Goal: Transaction & Acquisition: Purchase product/service

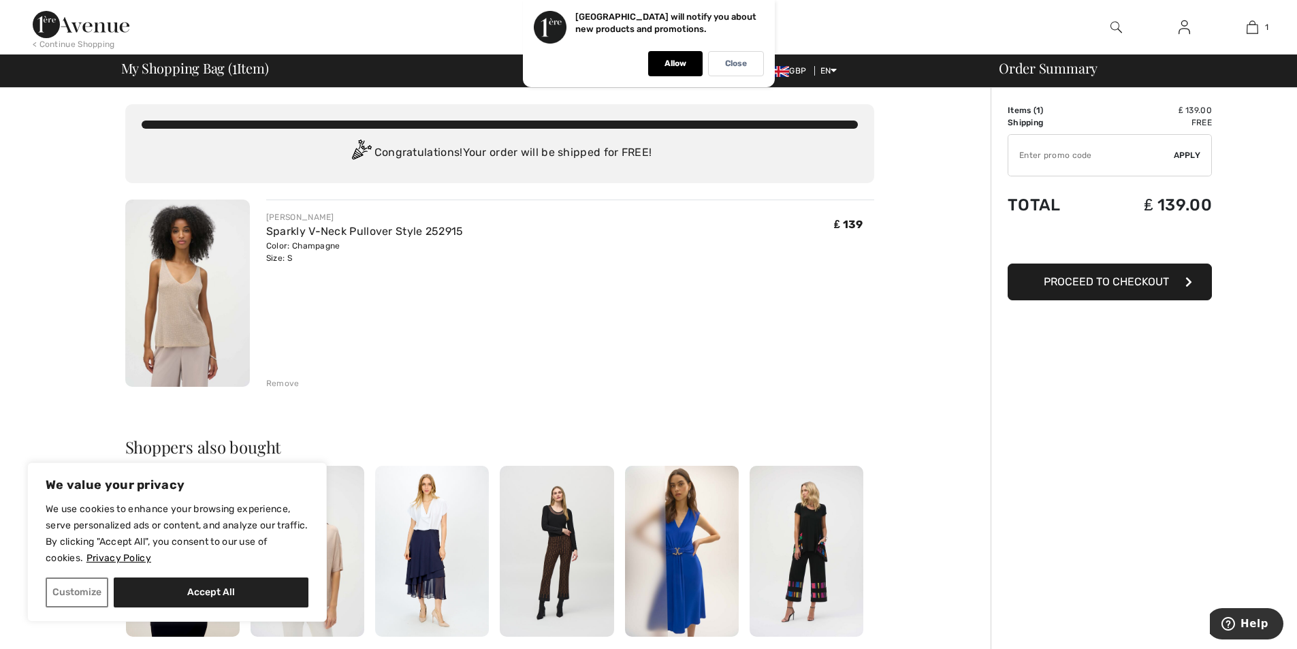
click at [1056, 286] on span "Proceed to Checkout" at bounding box center [1105, 281] width 125 height 13
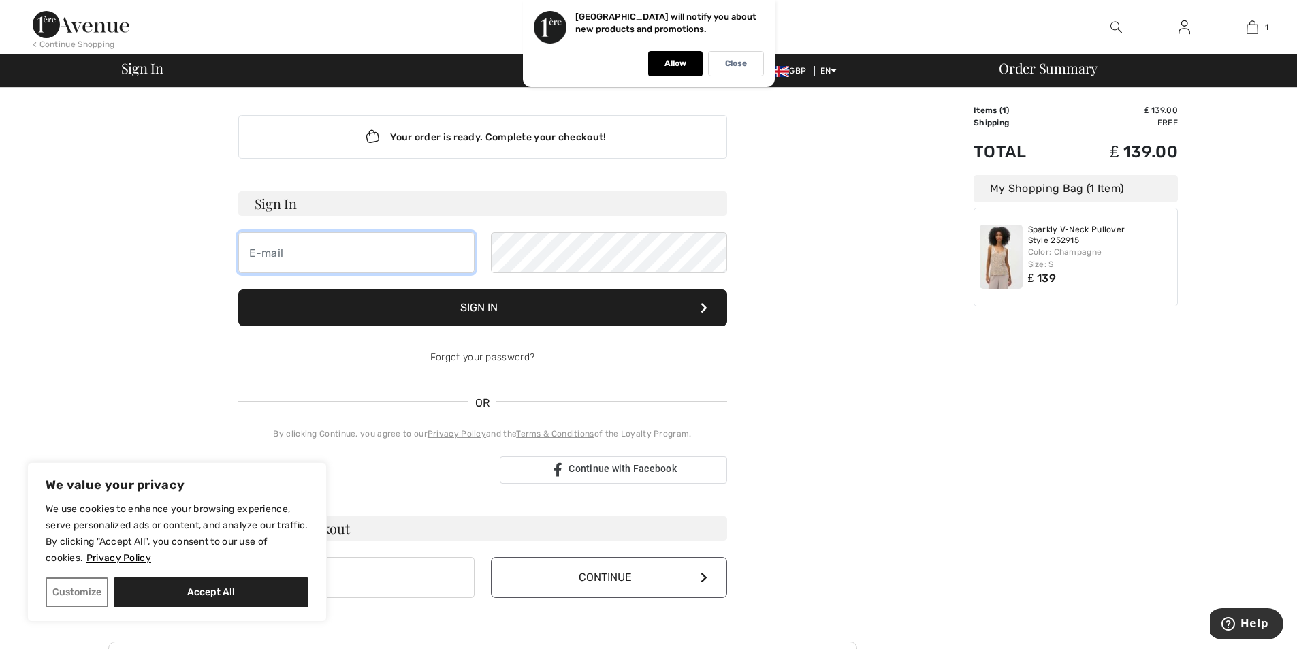
click at [323, 246] on input "email" at bounding box center [356, 252] width 236 height 41
type input "[EMAIL_ADDRESS][DOMAIN_NAME]"
drag, startPoint x: 404, startPoint y: 255, endPoint x: 120, endPoint y: 237, distance: 284.4
click at [120, 237] on div "Your order is ready. Complete your checkout! Sign In shonaughe@gmail.com Sign I…" at bounding box center [482, 477] width 749 height 779
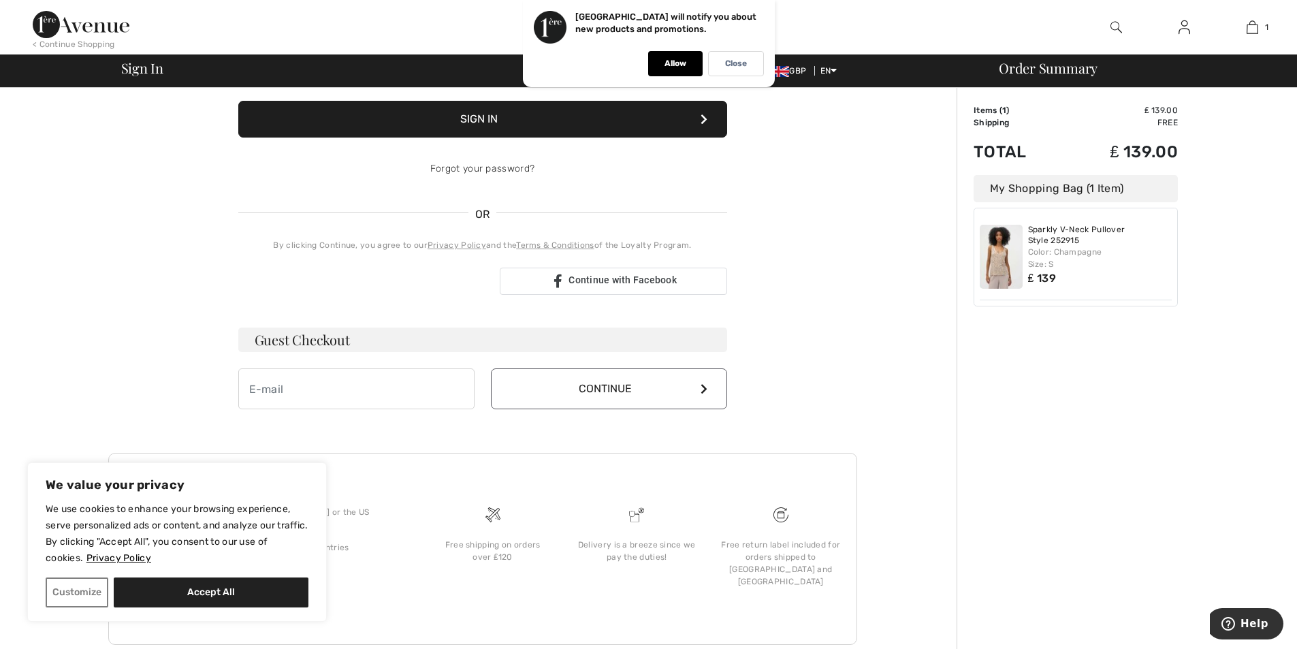
scroll to position [204, 0]
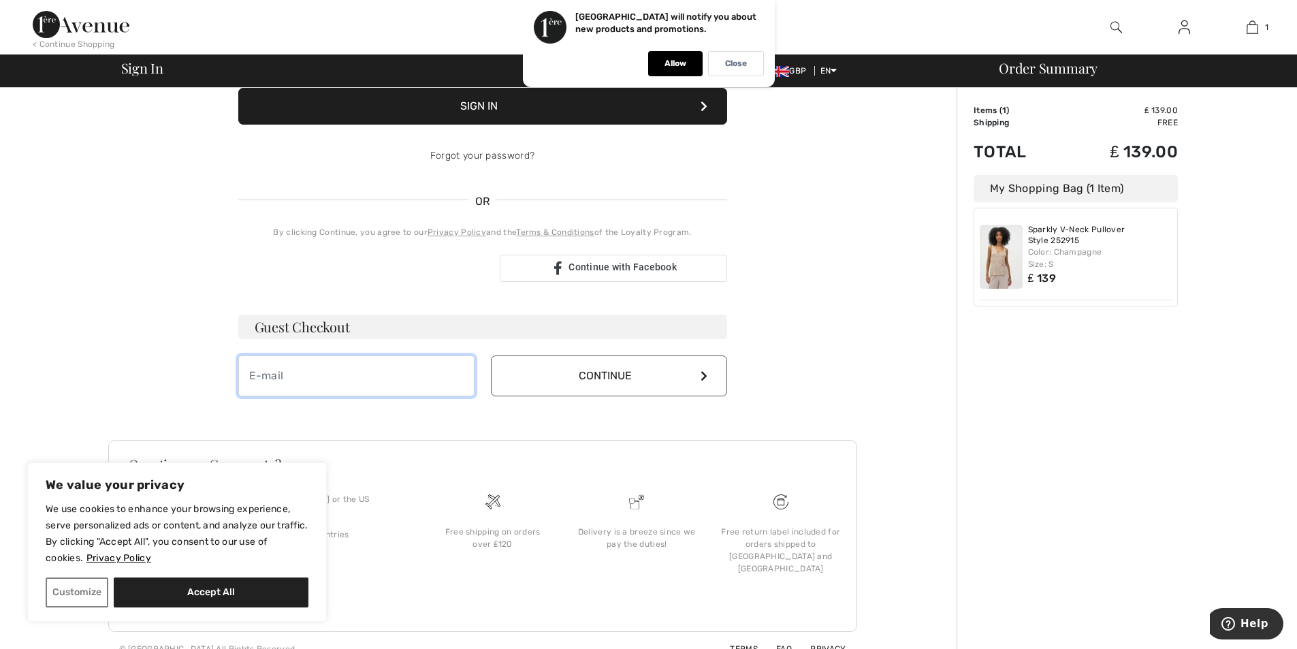
click at [281, 366] on input "email" at bounding box center [356, 375] width 236 height 41
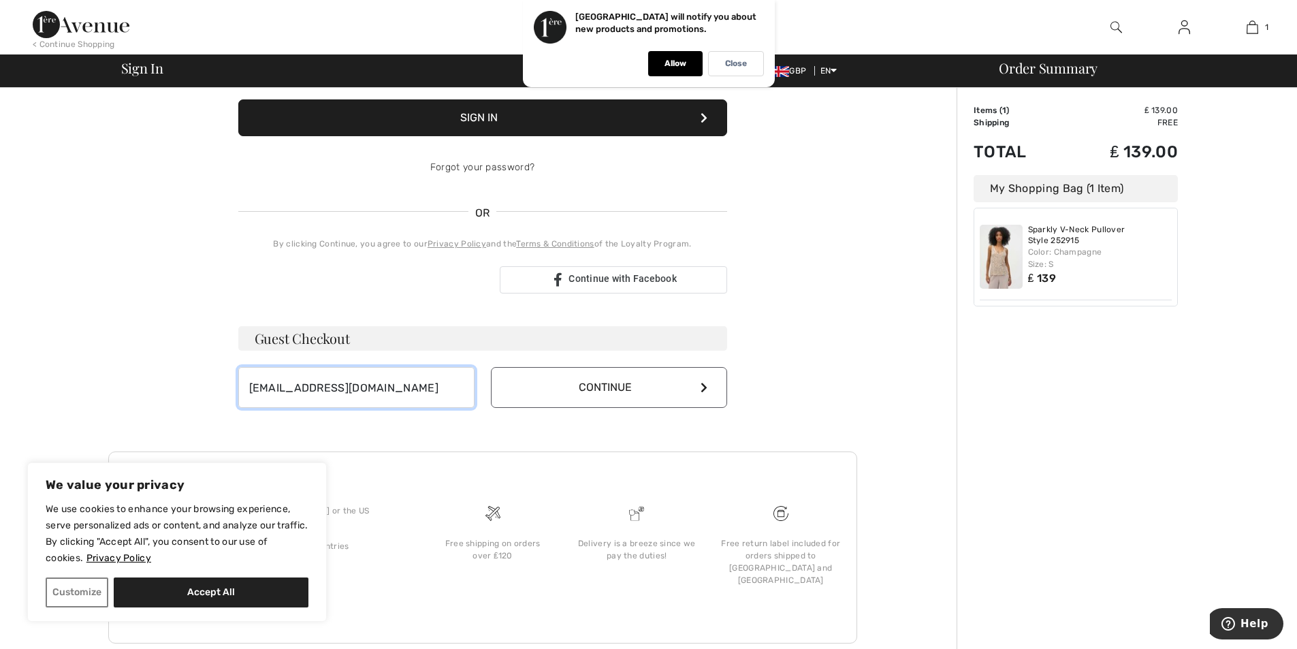
type input "shonaughe@gmail.com"
click at [703, 392] on icon at bounding box center [703, 387] width 7 height 11
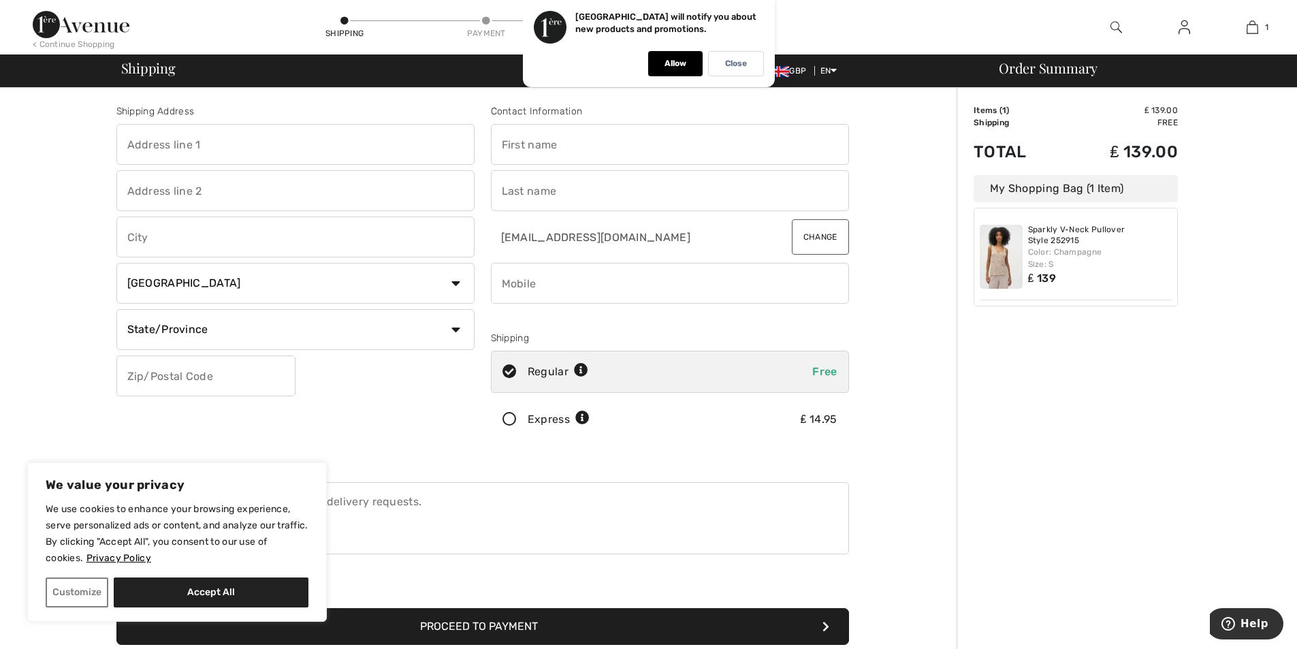
click at [218, 152] on input "text" at bounding box center [295, 144] width 358 height 41
click at [220, 147] on input "text" at bounding box center [295, 144] width 358 height 41
type input "Staddle Stones"
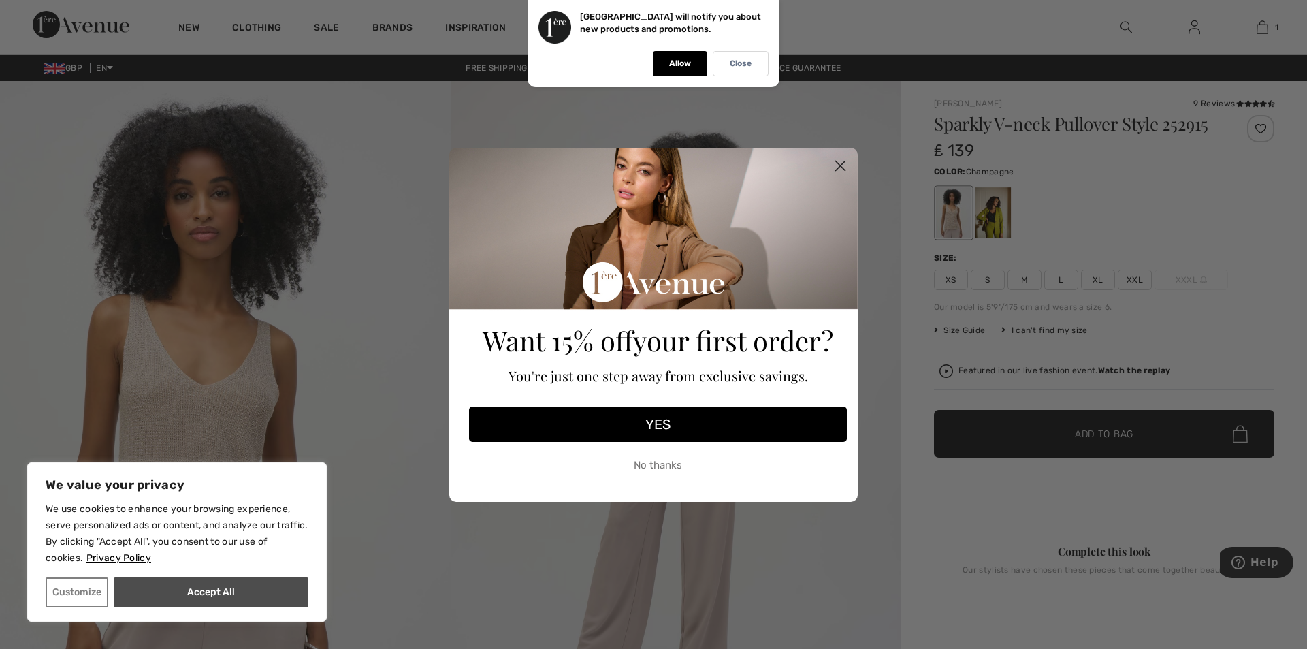
click at [225, 596] on button "Accept All" at bounding box center [211, 592] width 195 height 30
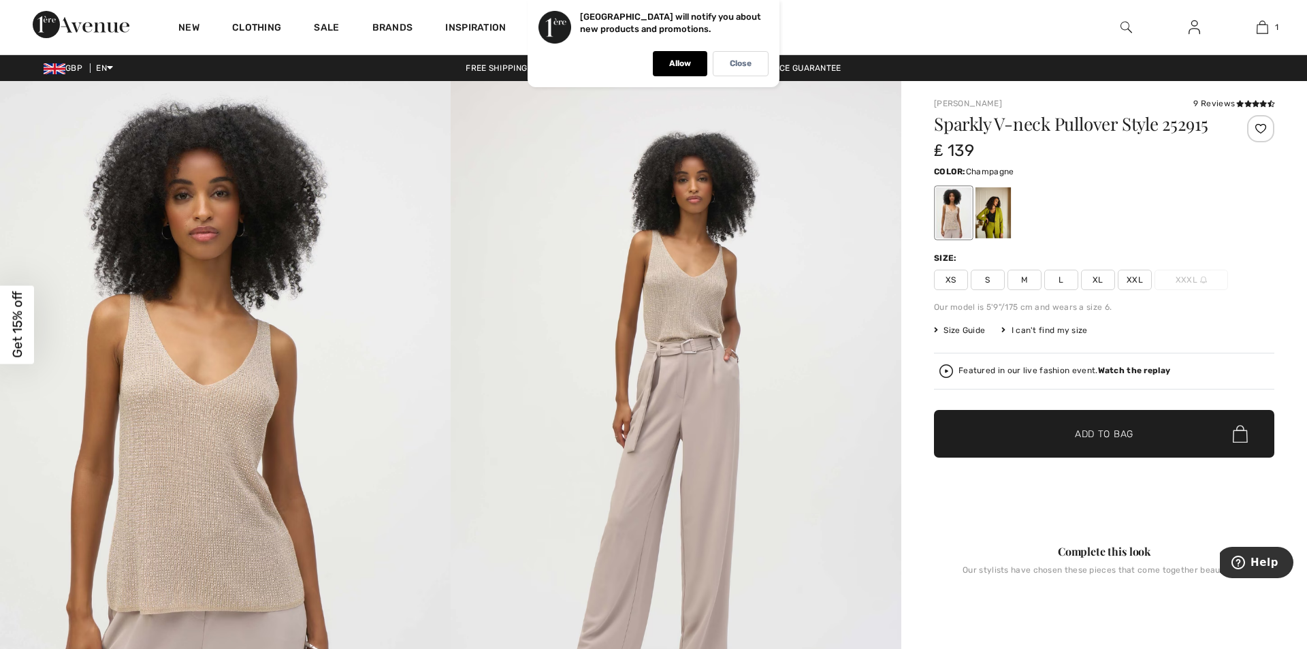
checkbox input "true"
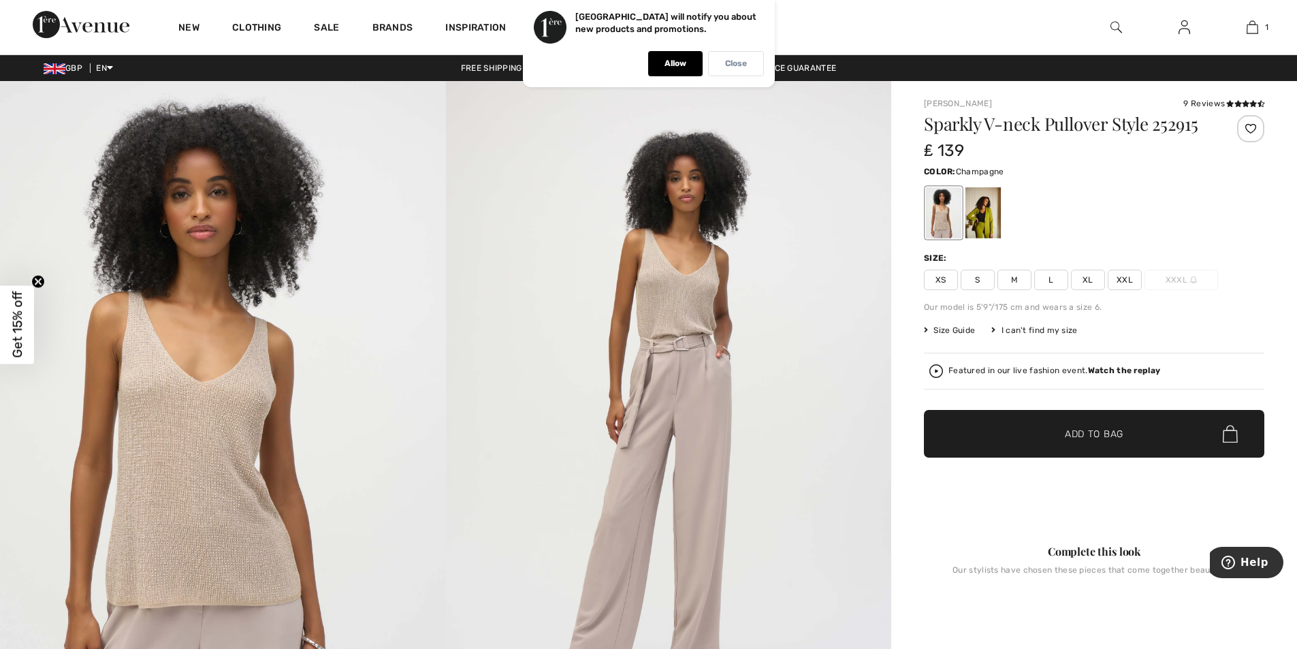
click at [720, 59] on div "Close" at bounding box center [736, 63] width 56 height 25
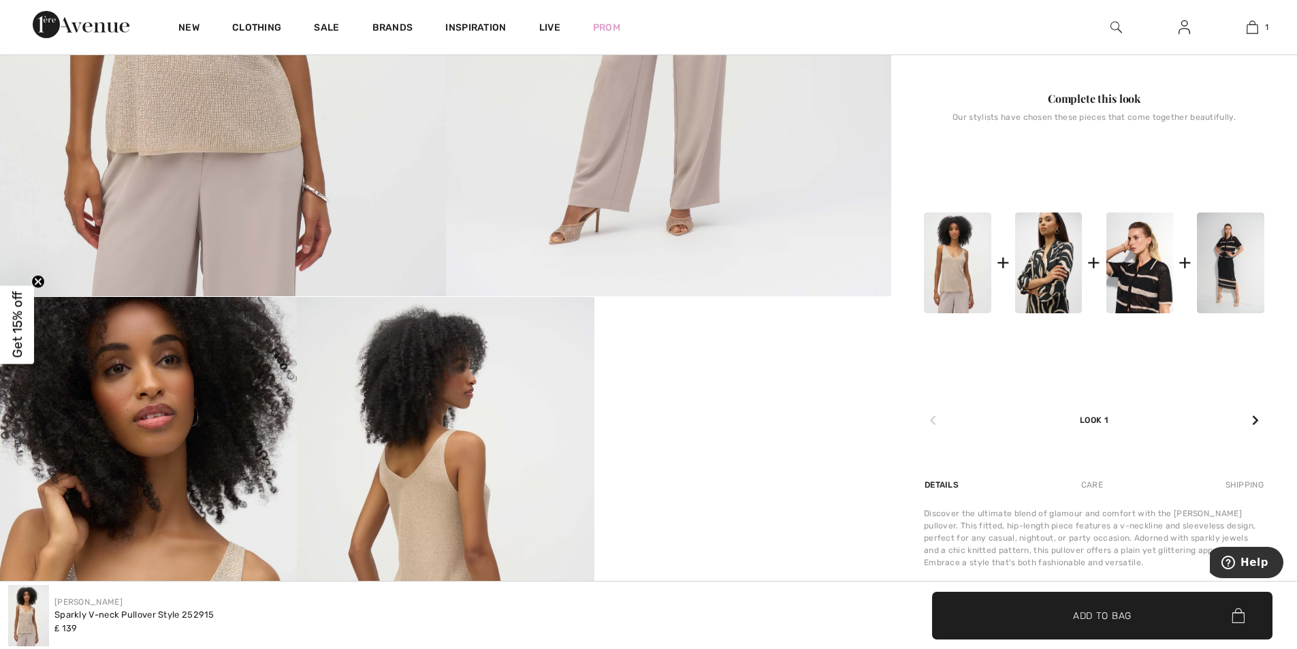
scroll to position [408, 0]
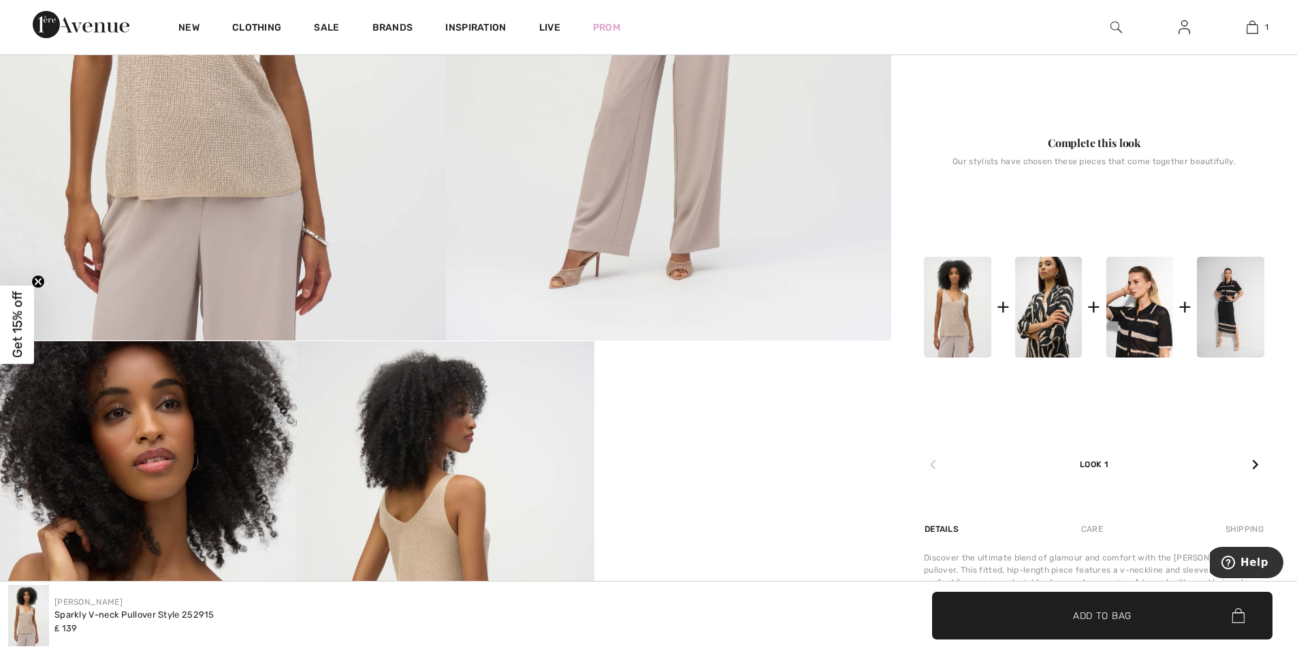
click at [958, 324] on img at bounding box center [957, 307] width 67 height 101
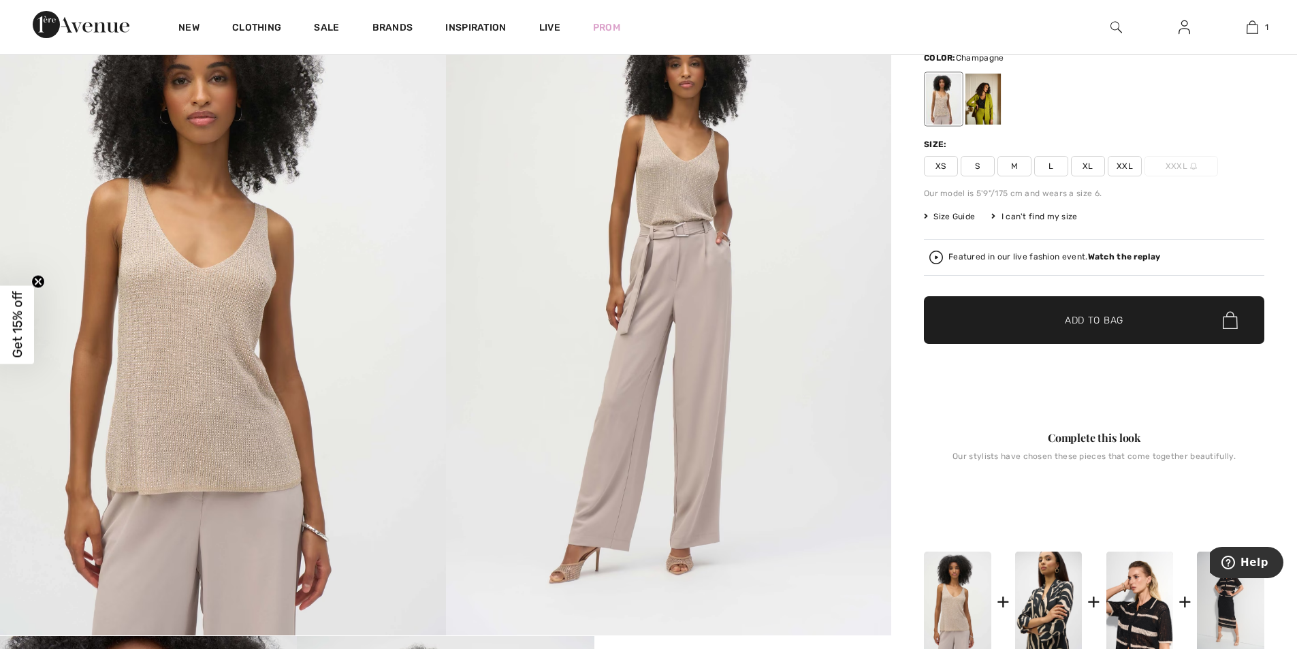
scroll to position [68, 0]
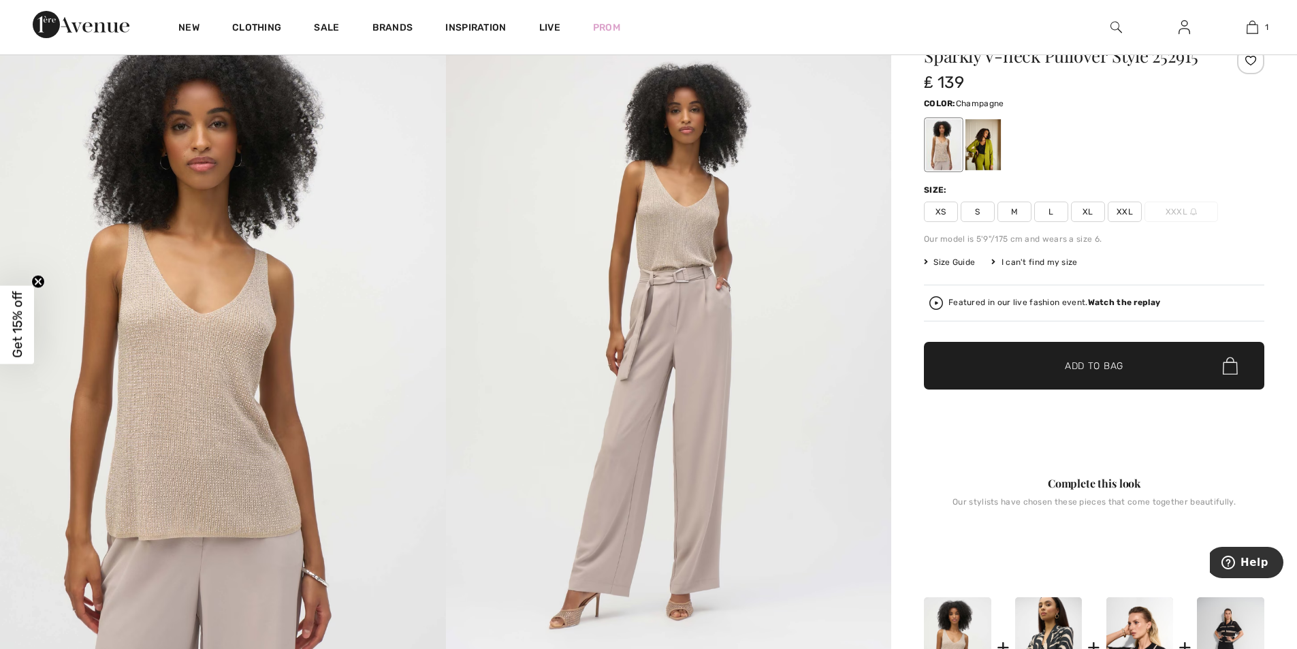
click at [982, 214] on span "S" at bounding box center [977, 211] width 34 height 20
click at [983, 365] on span "✔ Added to Bag Add to Bag" at bounding box center [1094, 366] width 340 height 48
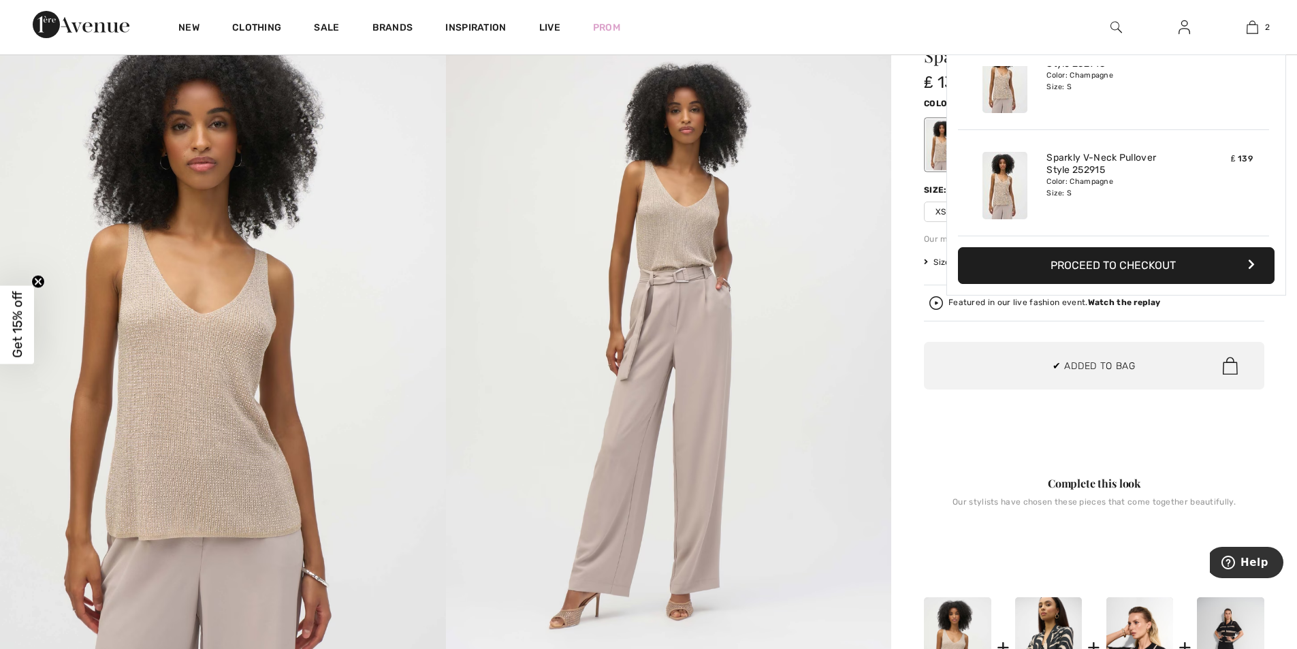
scroll to position [0, 0]
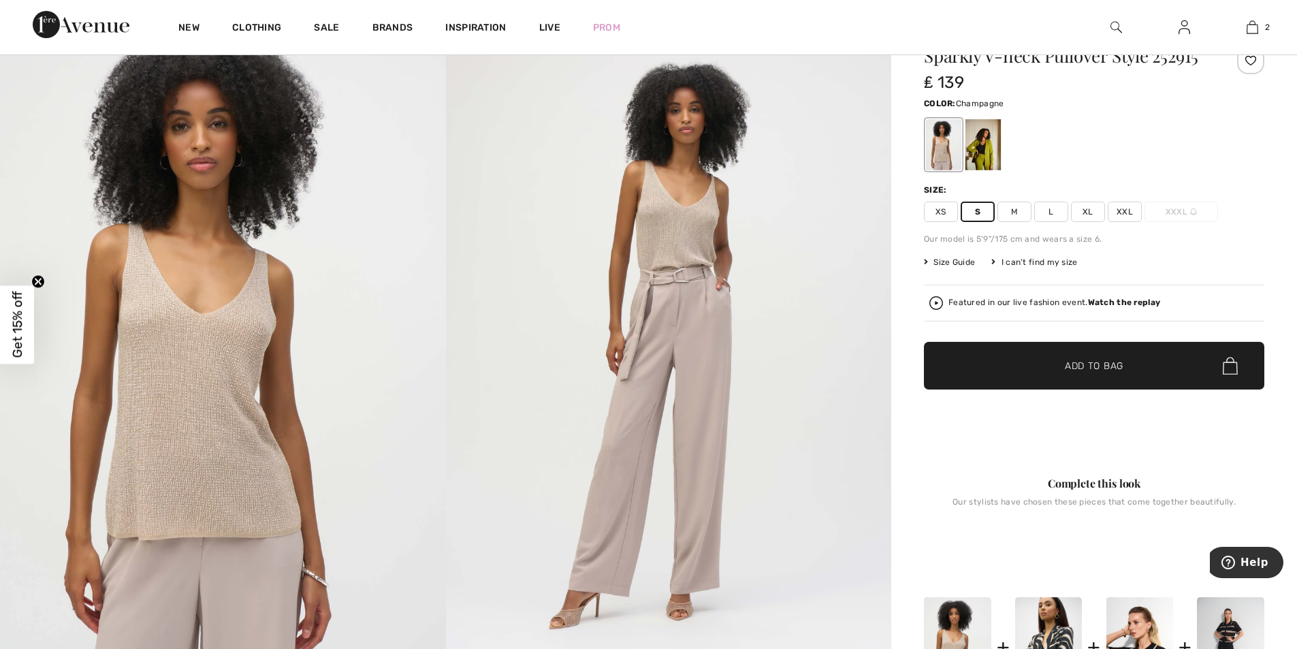
click at [979, 365] on span "✔ Added to Bag Add to Bag" at bounding box center [1094, 366] width 340 height 48
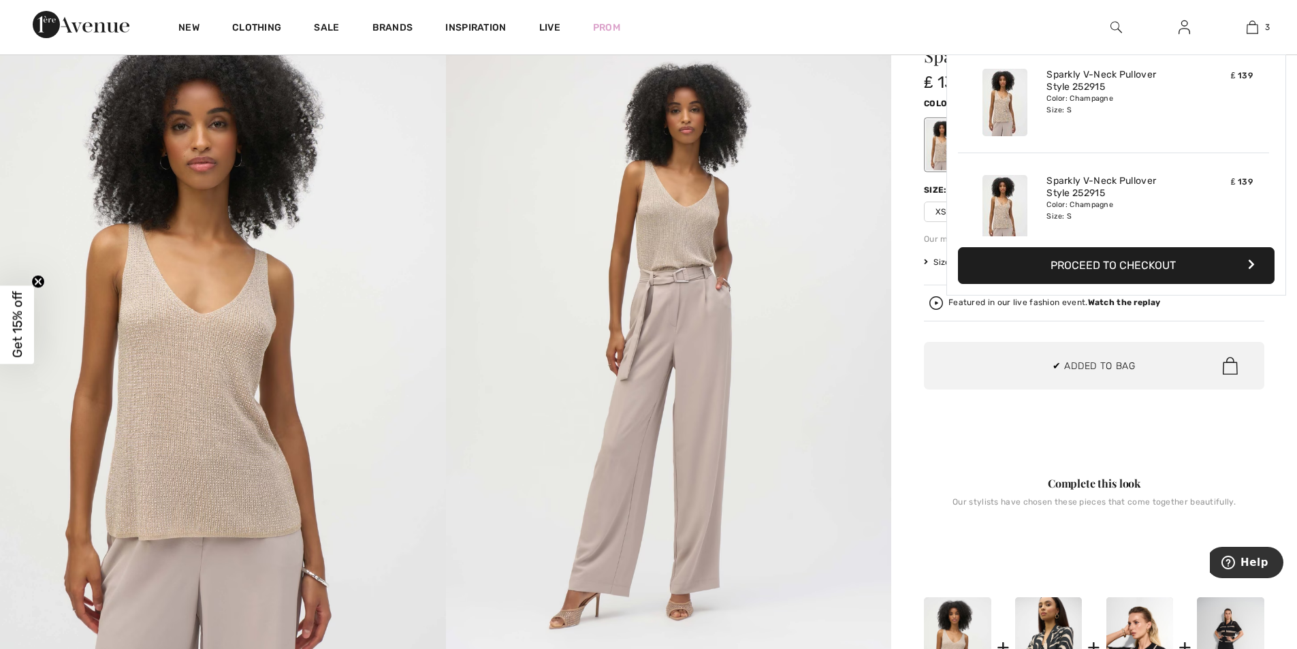
scroll to position [148, 0]
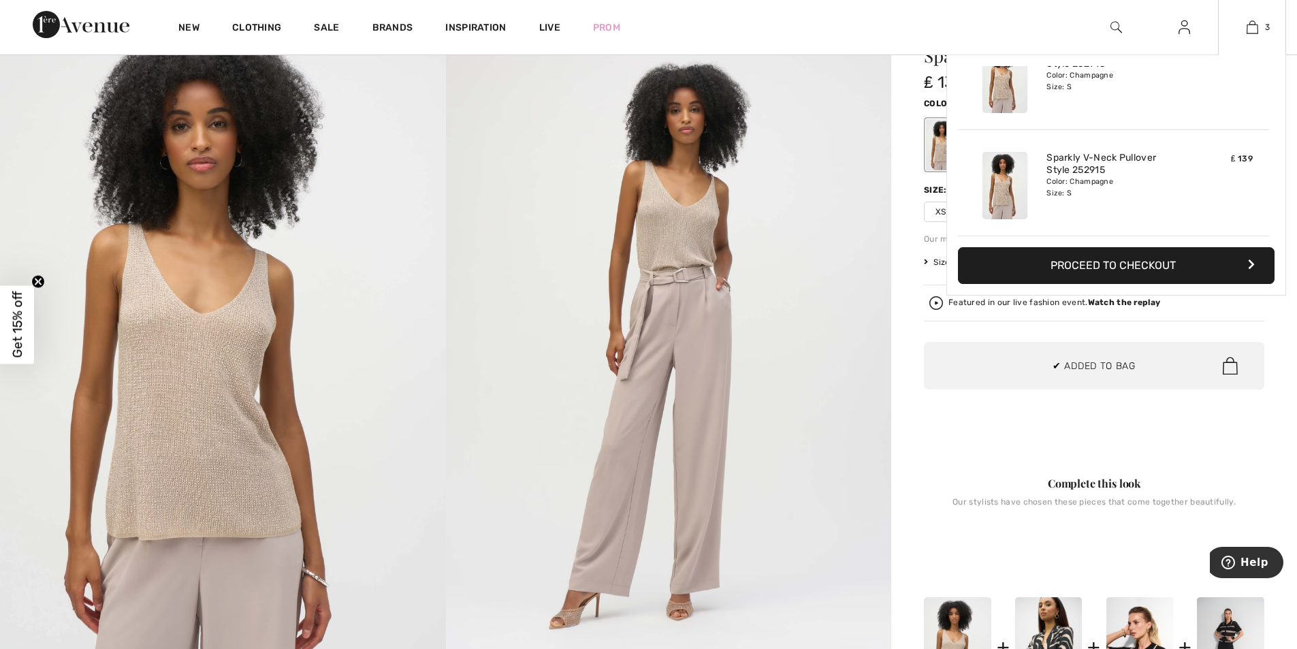
click at [1031, 274] on button "Proceed to Checkout" at bounding box center [1116, 265] width 317 height 37
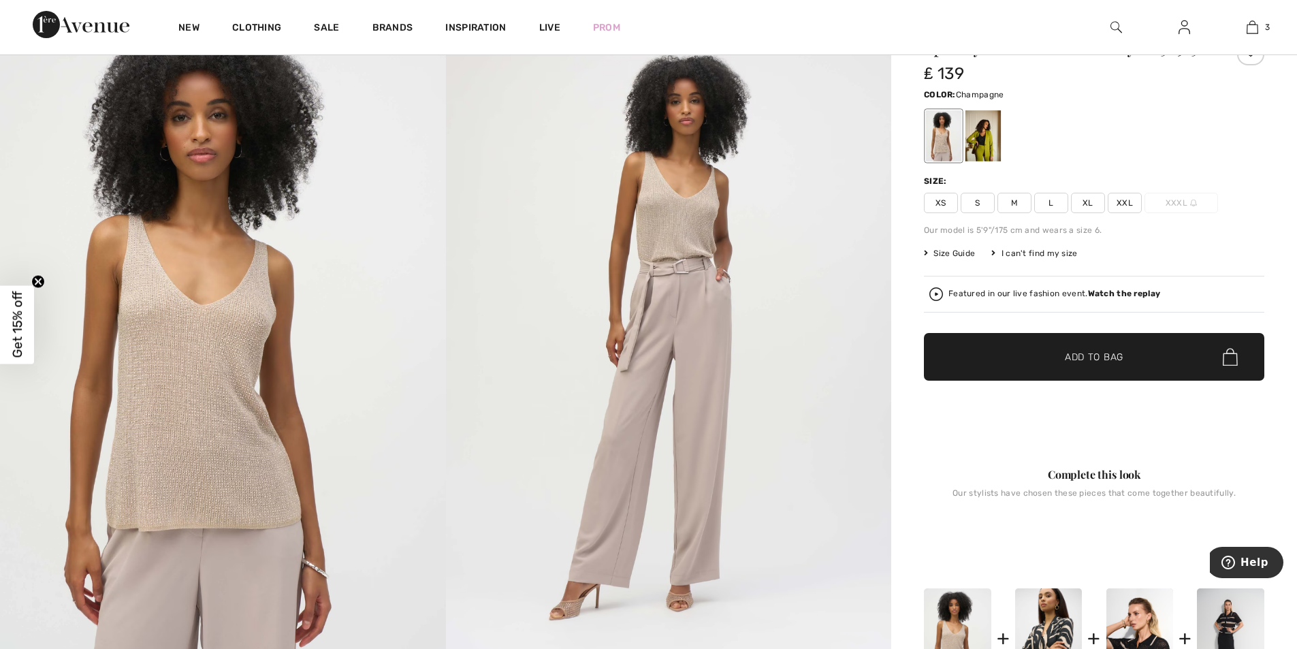
click at [980, 202] on span "S" at bounding box center [977, 203] width 34 height 20
click at [999, 349] on span "✔ Added to Bag Add to Bag" at bounding box center [1094, 357] width 340 height 48
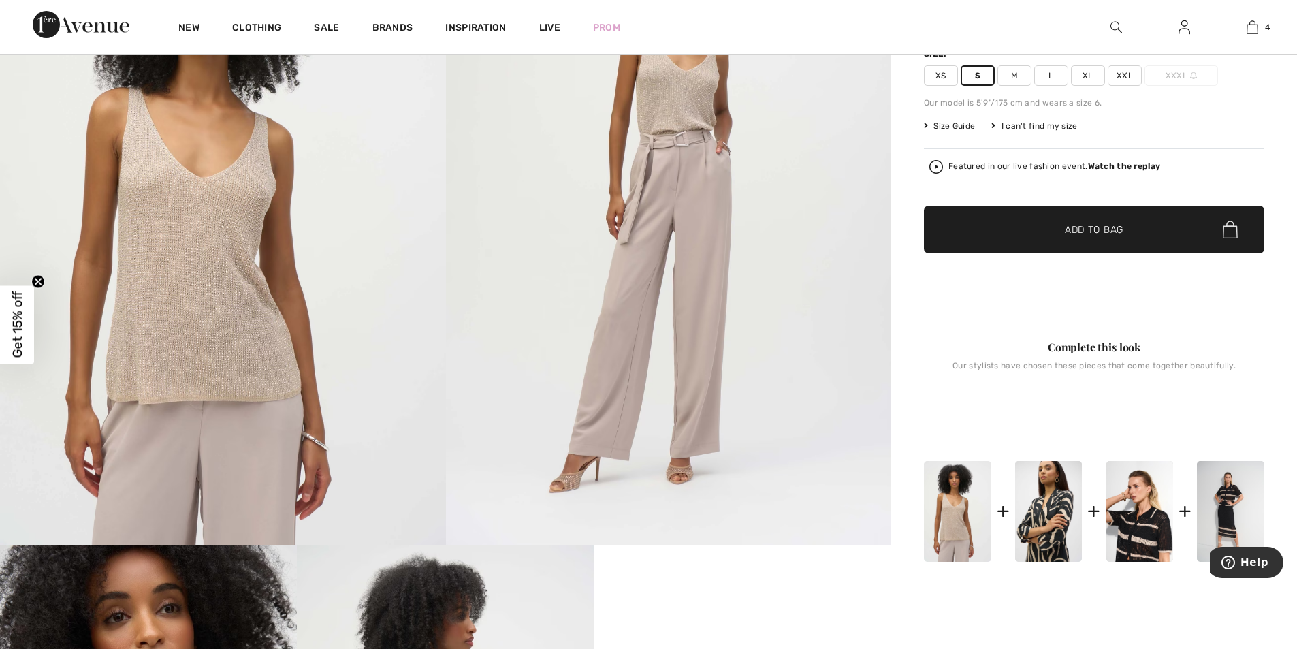
scroll to position [272, 0]
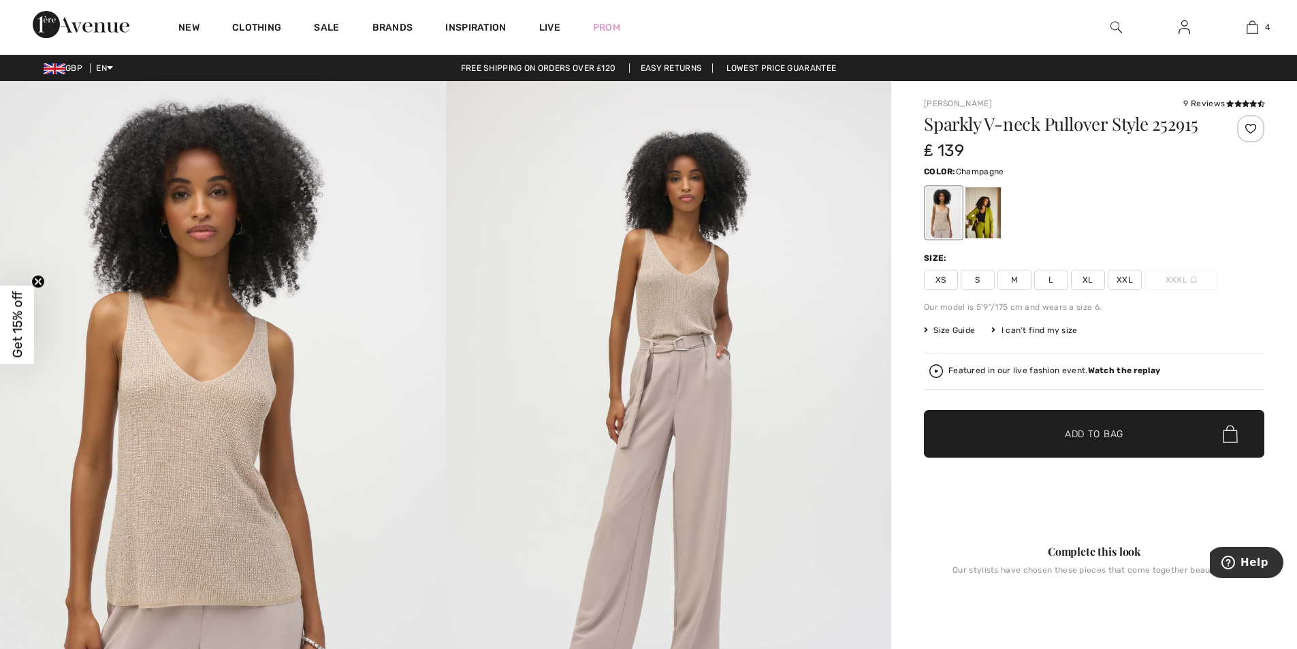
click at [984, 282] on span "S" at bounding box center [977, 280] width 34 height 20
click at [989, 438] on span "✔ Added to Bag Add to Bag" at bounding box center [1094, 434] width 340 height 48
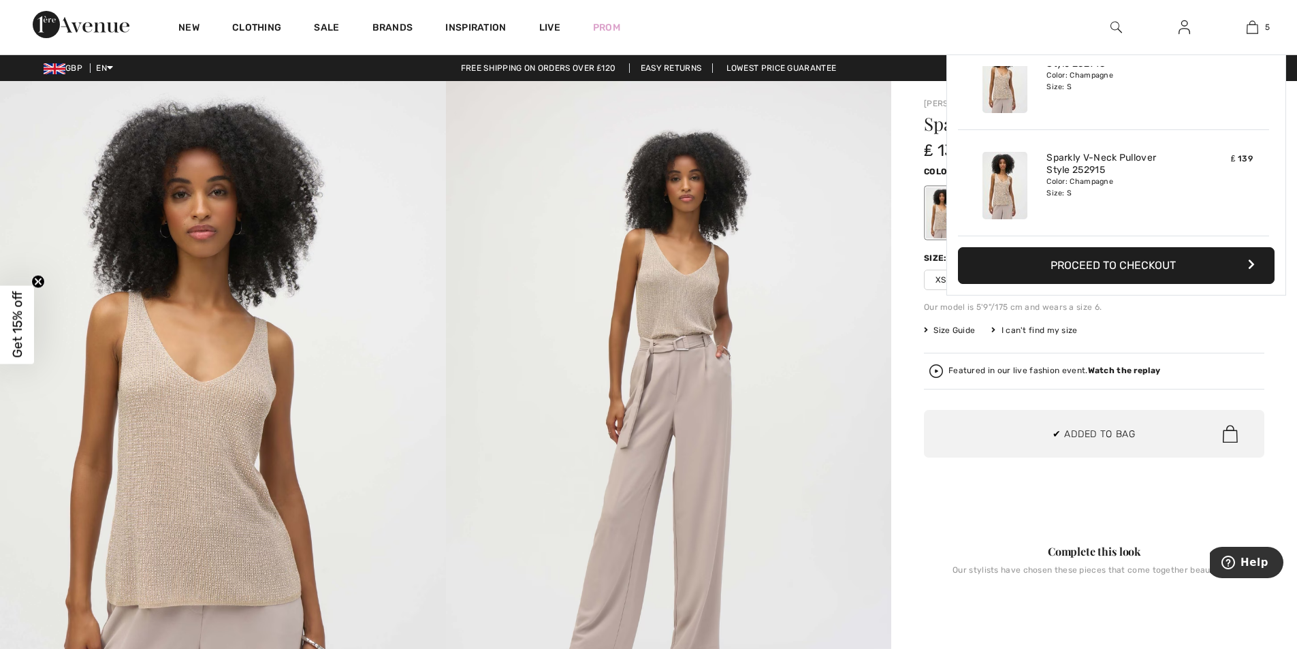
scroll to position [361, 0]
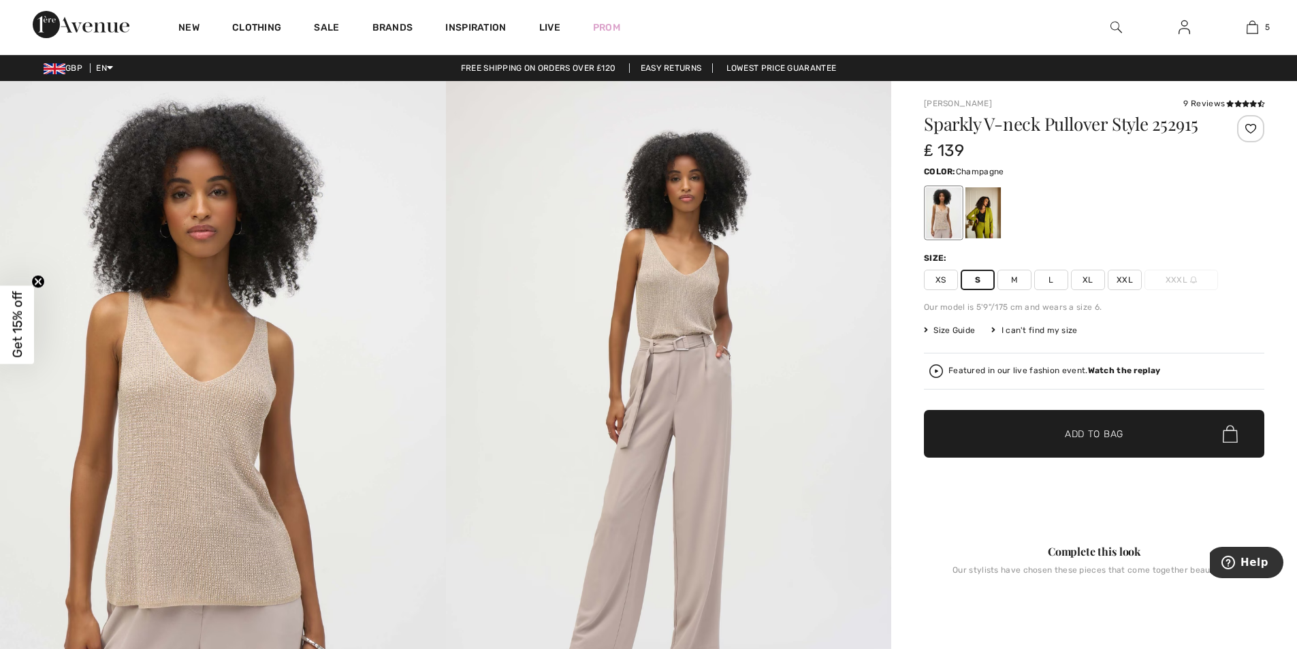
click at [1028, 419] on span "✔ Added to Bag Add to Bag" at bounding box center [1094, 434] width 340 height 48
click at [969, 432] on span "✔ Added to Bag Add to Bag" at bounding box center [1094, 434] width 340 height 48
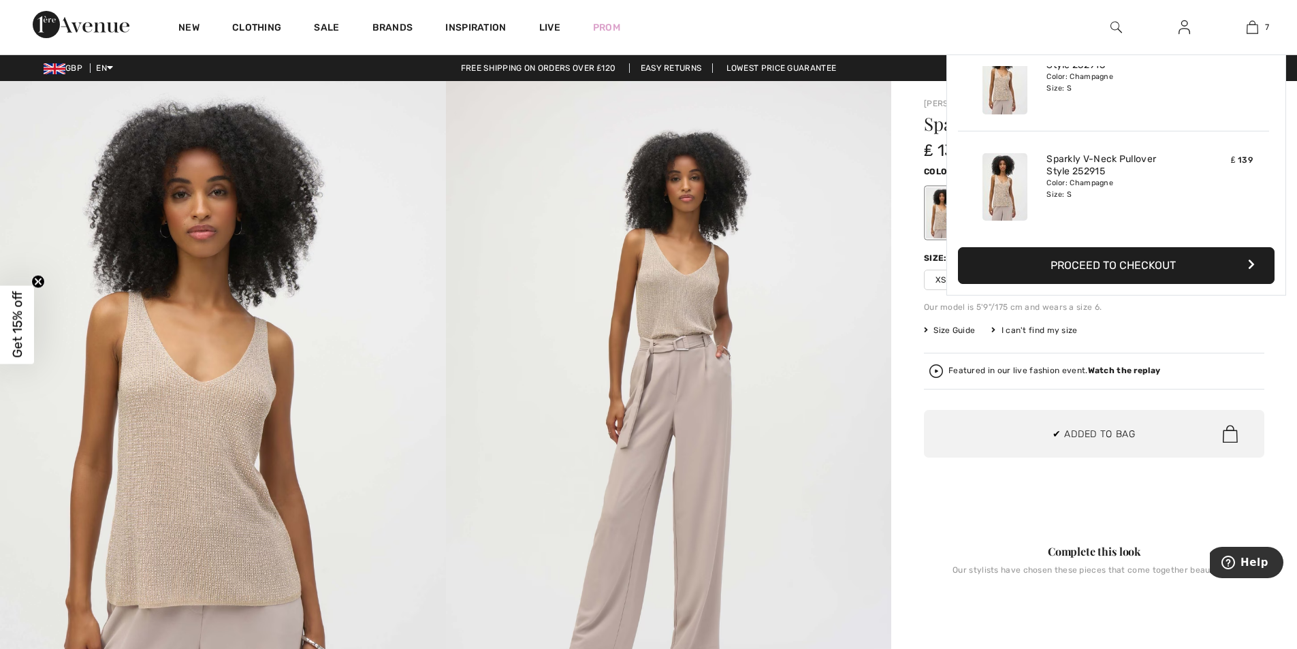
scroll to position [573, 0]
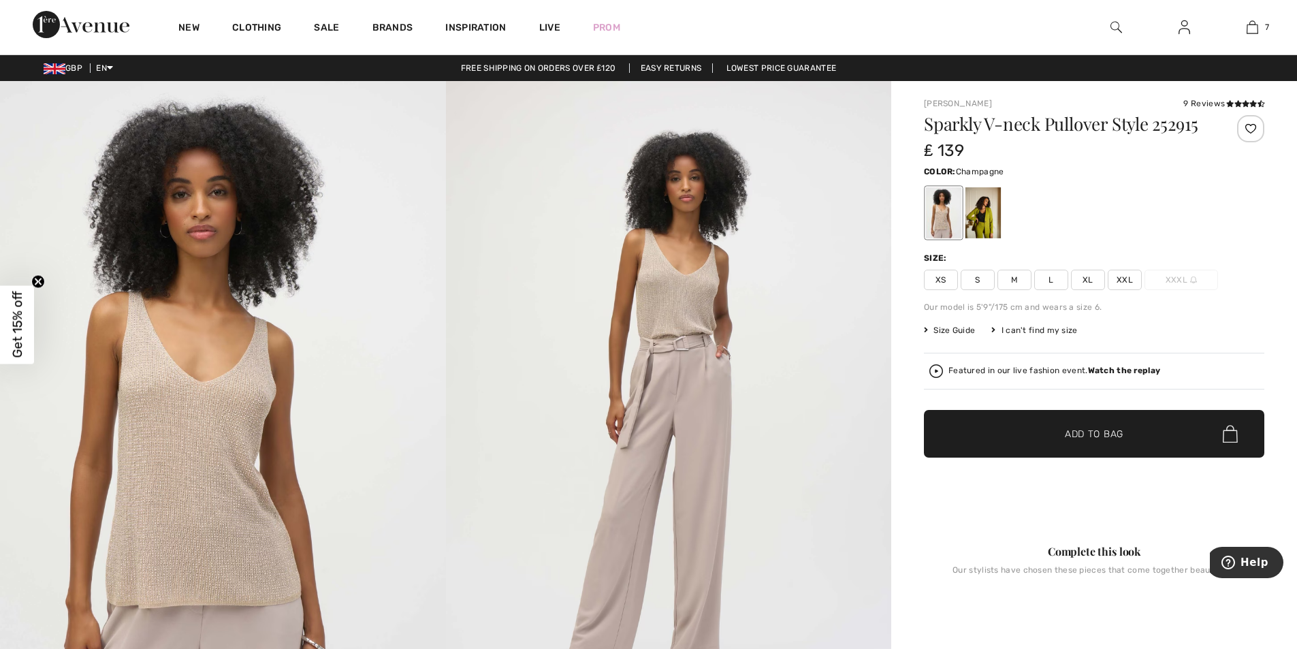
click at [1251, 132] on div at bounding box center [1250, 128] width 27 height 27
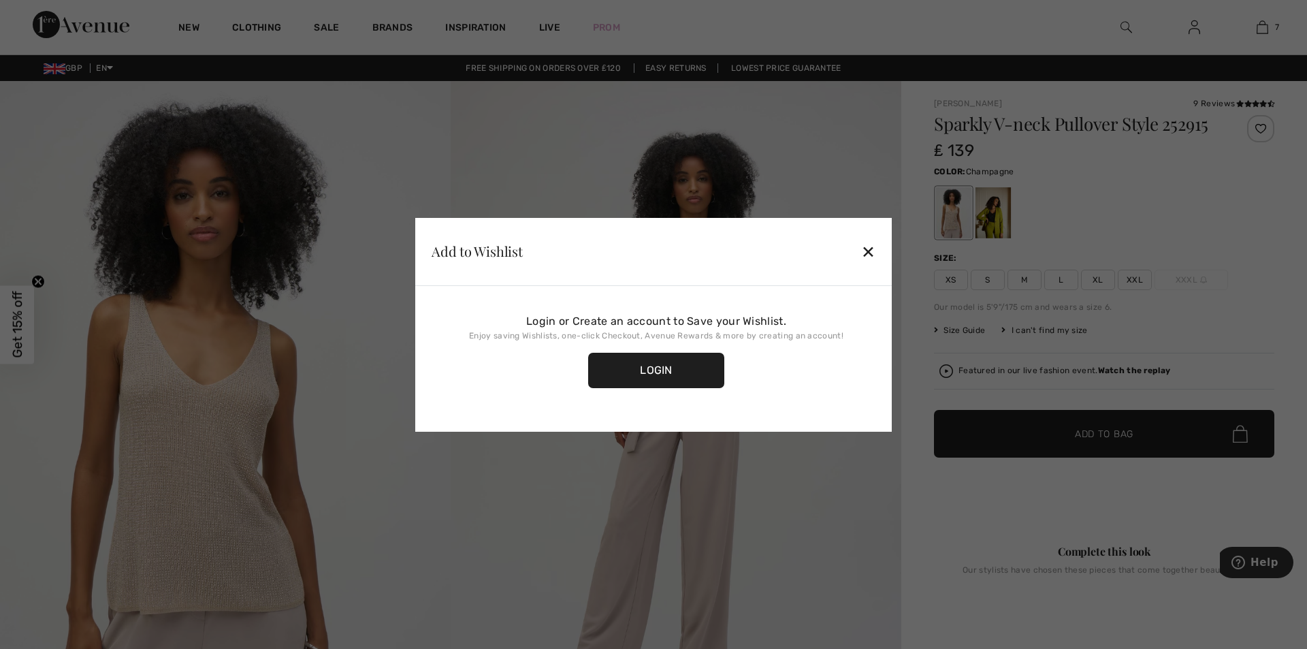
click at [867, 252] on div "✕" at bounding box center [868, 251] width 14 height 29
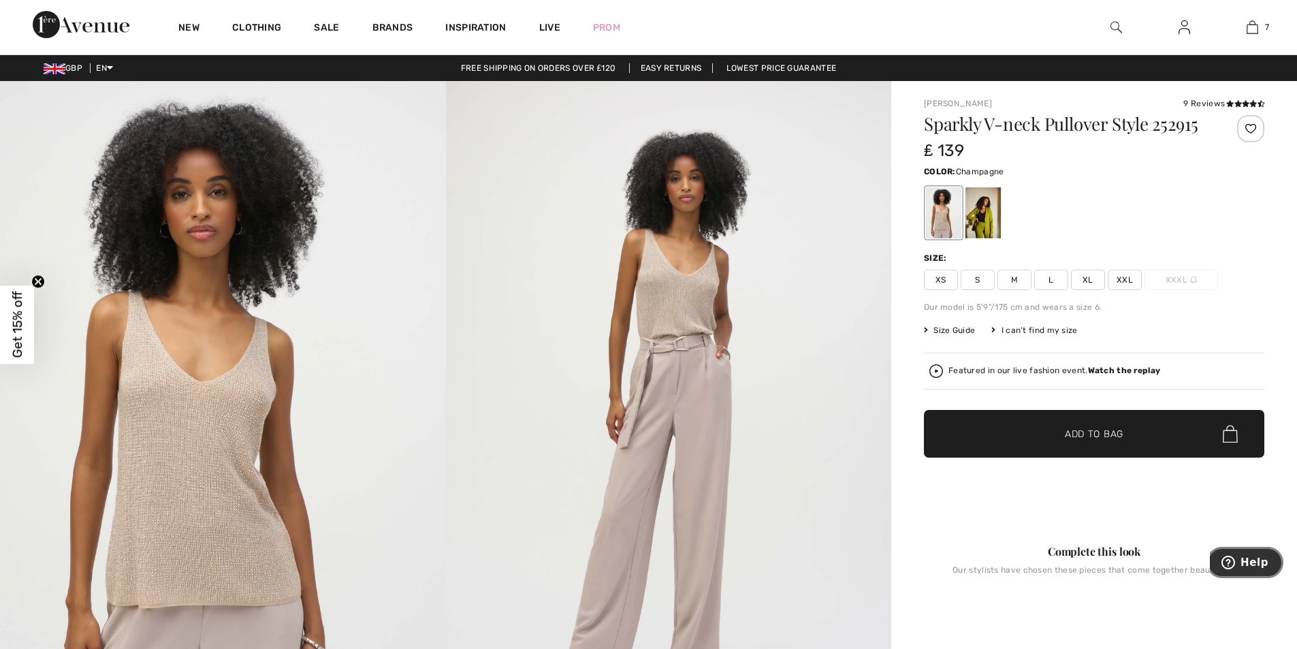
click at [1244, 564] on button "Help" at bounding box center [1244, 562] width 77 height 31
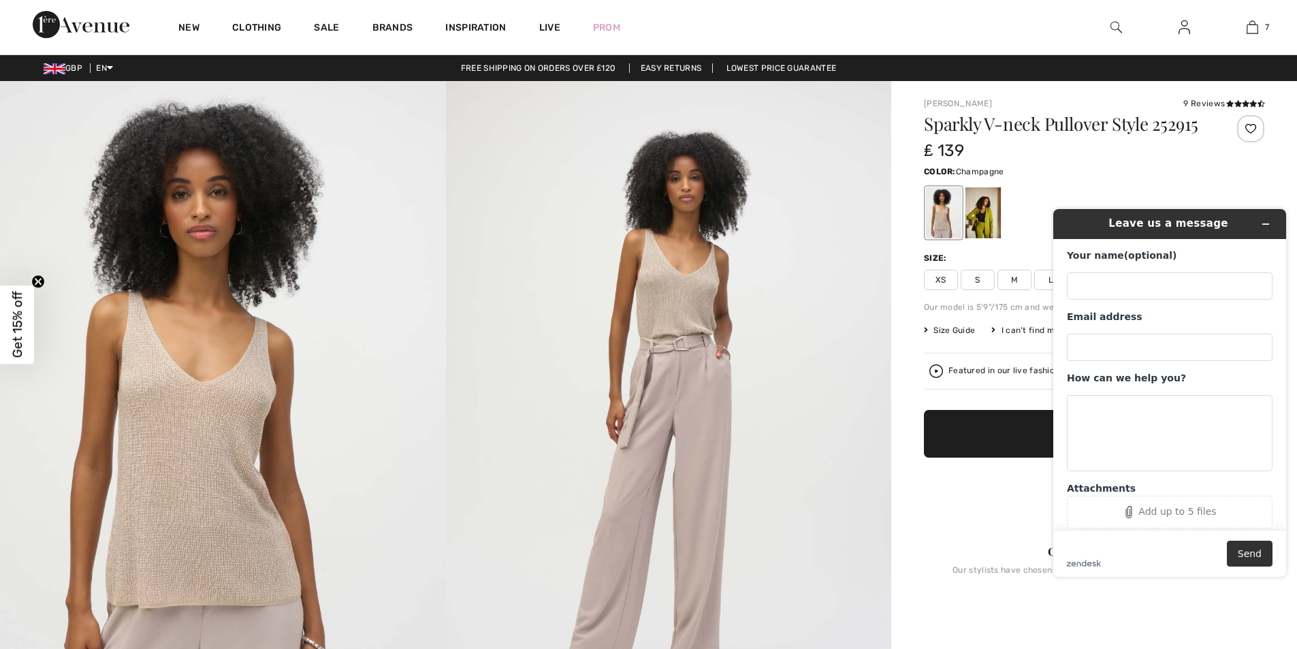
click at [975, 280] on span "S" at bounding box center [977, 280] width 34 height 20
click at [1156, 550] on div "zendesk .cls-1{fill:#03363d;} Send" at bounding box center [1170, 553] width 206 height 26
click at [837, 309] on img at bounding box center [669, 415] width 446 height 668
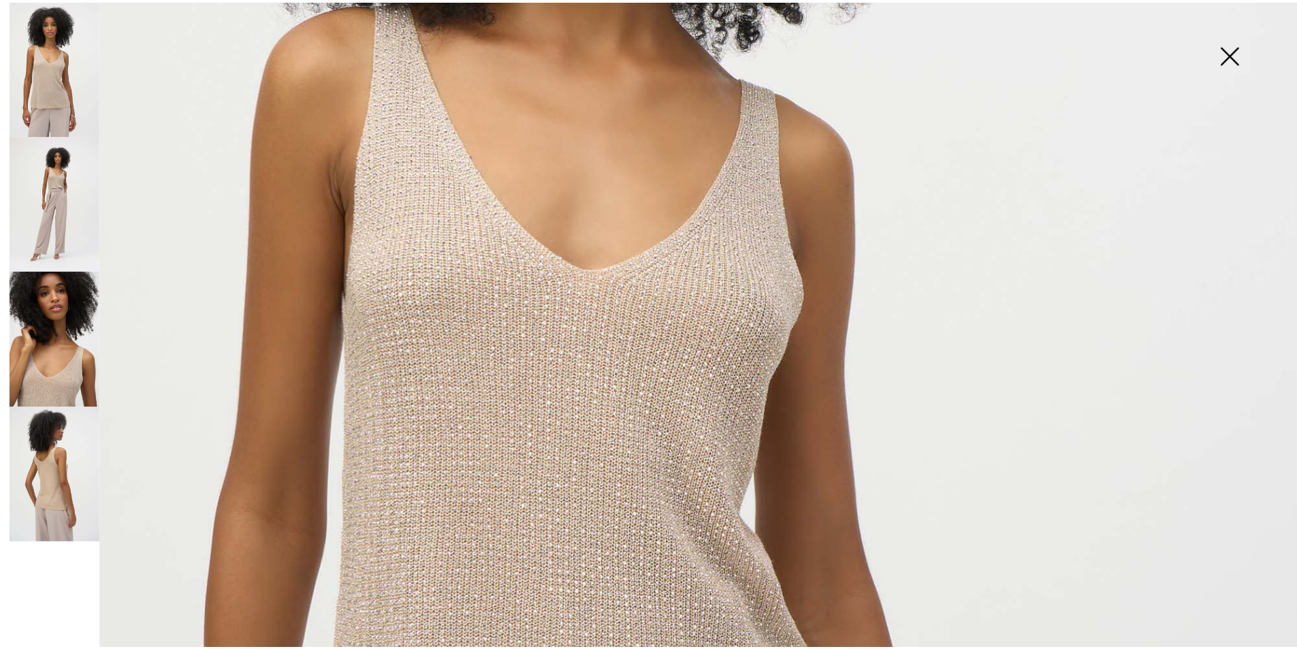
scroll to position [204, 0]
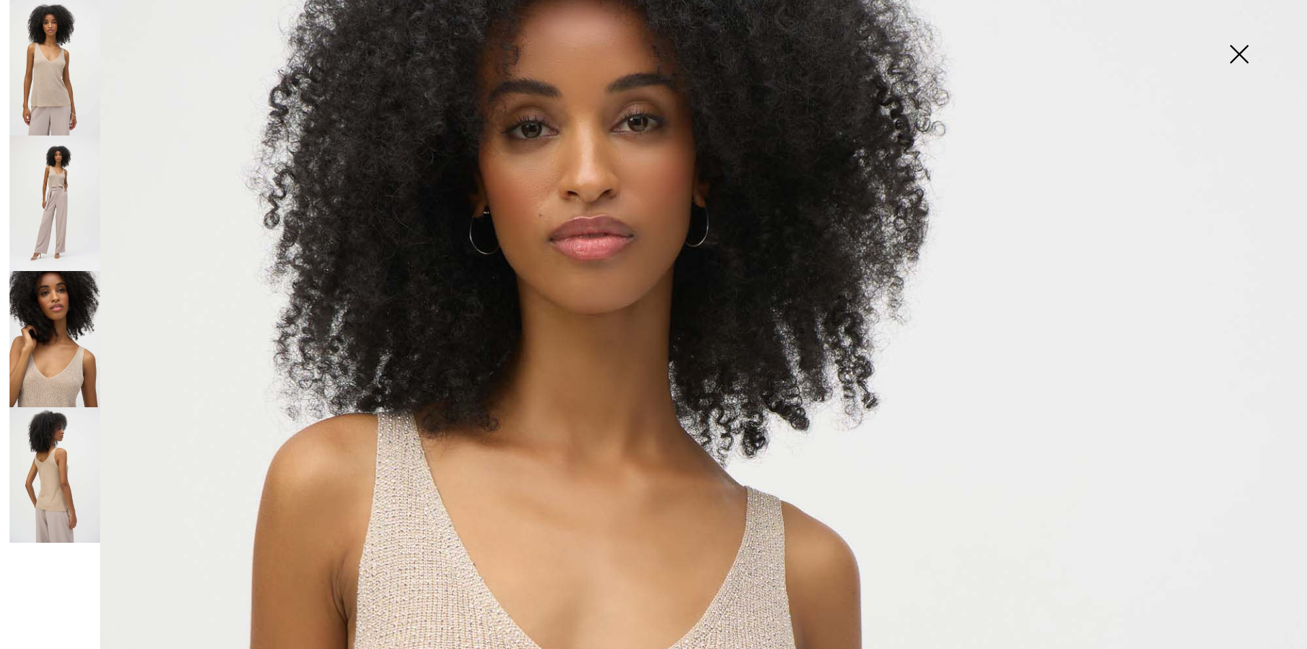
click at [1235, 49] on img at bounding box center [1239, 55] width 68 height 70
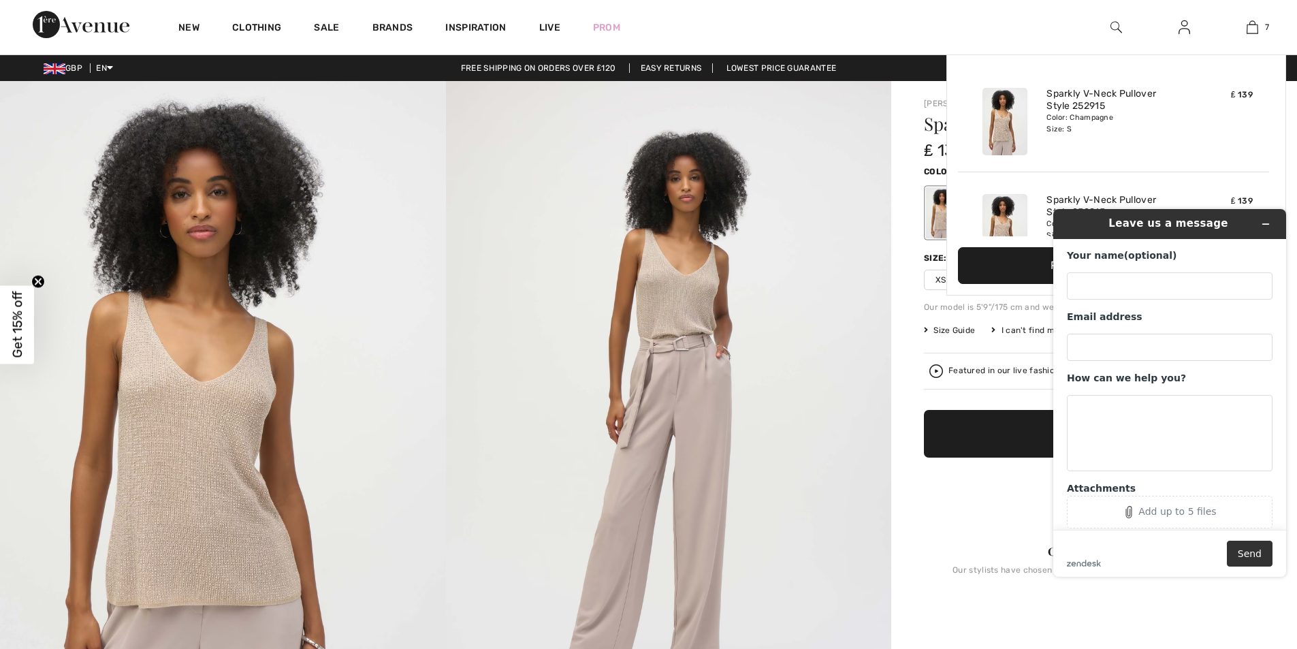
click at [1235, 49] on div "7 Added to Bag Joseph Ribkoff Sparkly V-neck Pullover Style 252915 ₤ 139 Color:…" at bounding box center [1252, 27] width 68 height 54
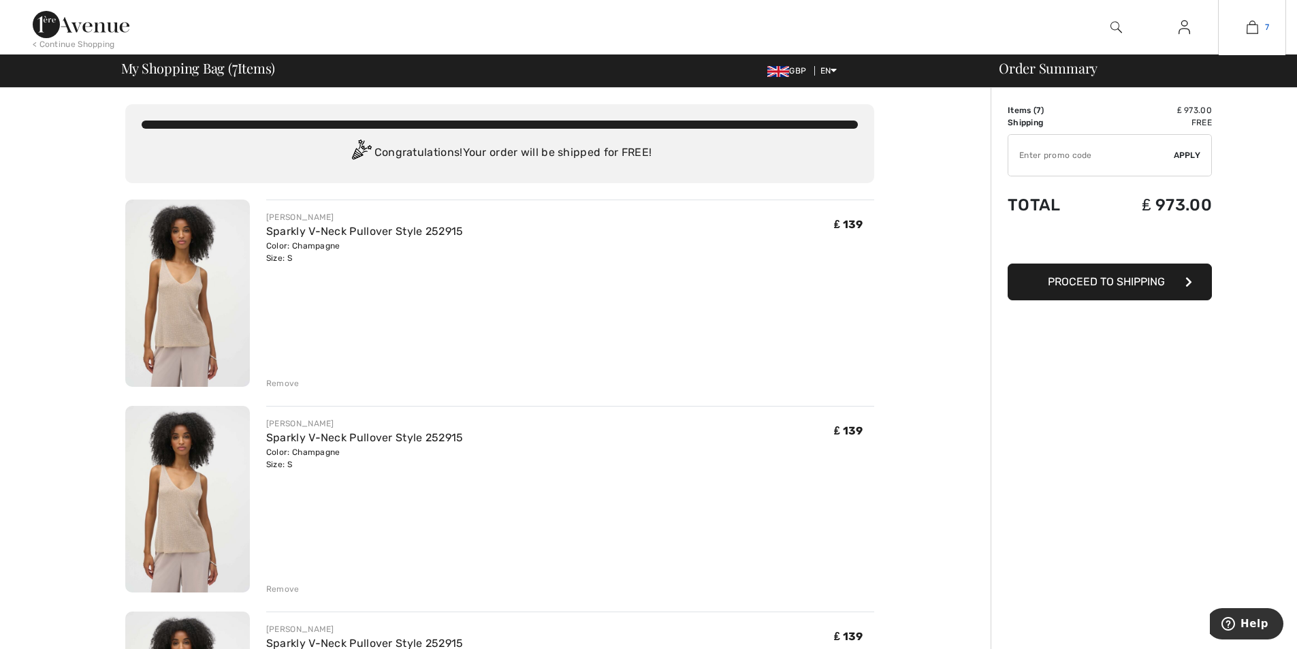
click at [1269, 27] on link "7" at bounding box center [1251, 27] width 67 height 16
click at [1254, 23] on img at bounding box center [1252, 27] width 12 height 16
click at [1265, 24] on span "7" at bounding box center [1267, 27] width 4 height 12
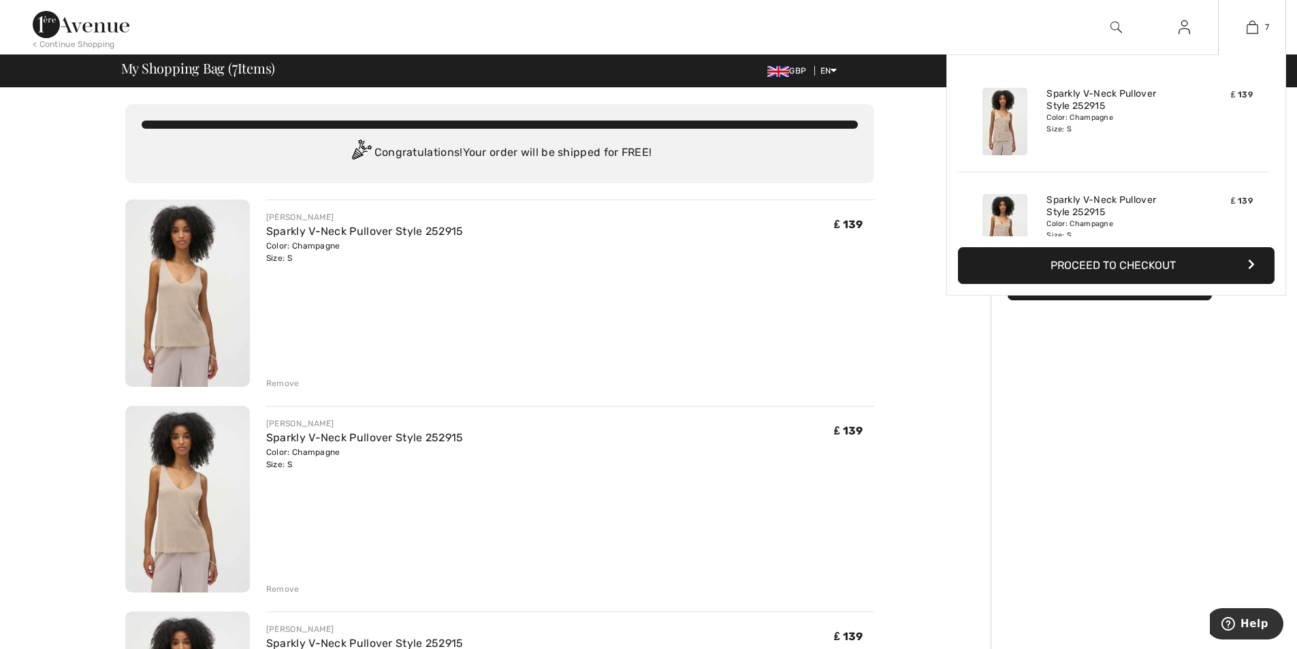
click at [1270, 18] on div "7 Added to Bag [PERSON_NAME] Sparkly V-neck Pullover Style 252915 ₤ 139 Color: …" at bounding box center [1252, 27] width 68 height 54
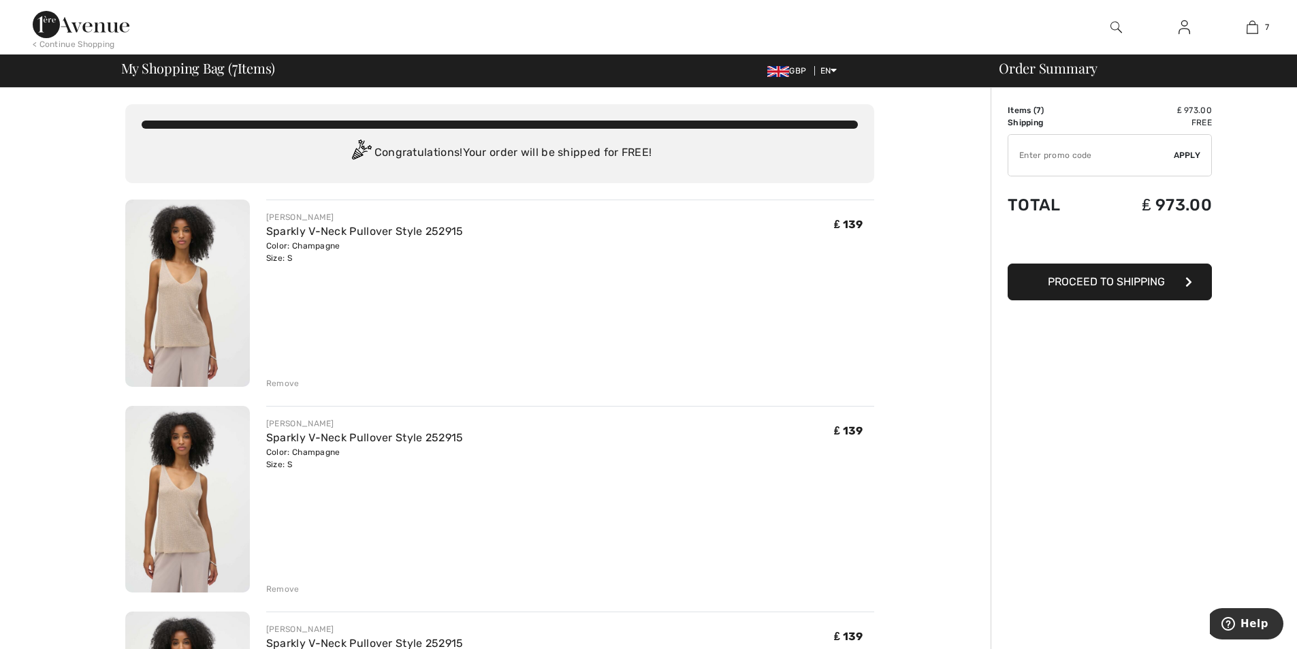
click at [244, 69] on span "My Shopping Bag ( 7 Items)" at bounding box center [198, 68] width 155 height 14
click at [242, 69] on span "My Shopping Bag ( 7 Items)" at bounding box center [198, 68] width 155 height 14
click at [229, 69] on span "My Shopping Bag ( 7 Items)" at bounding box center [198, 68] width 155 height 14
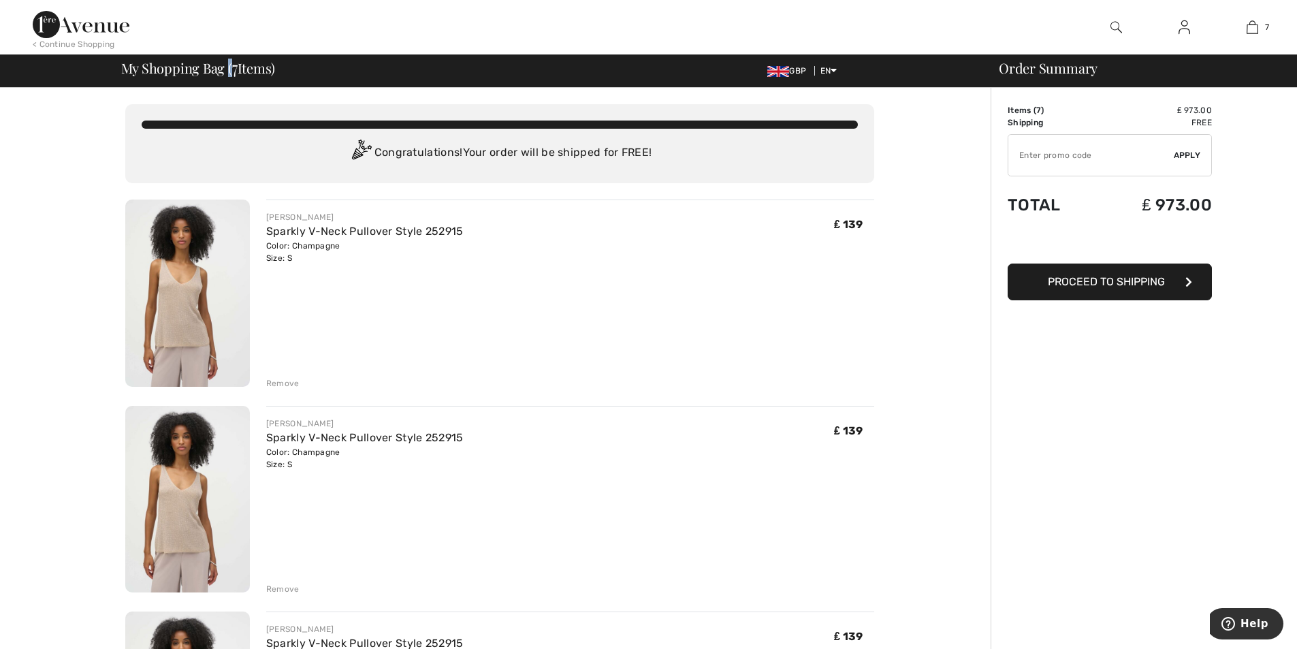
click at [229, 69] on span "My Shopping Bag ( 7 Items)" at bounding box center [198, 68] width 155 height 14
click at [1116, 31] on img at bounding box center [1116, 27] width 12 height 16
